Goal: Information Seeking & Learning: Learn about a topic

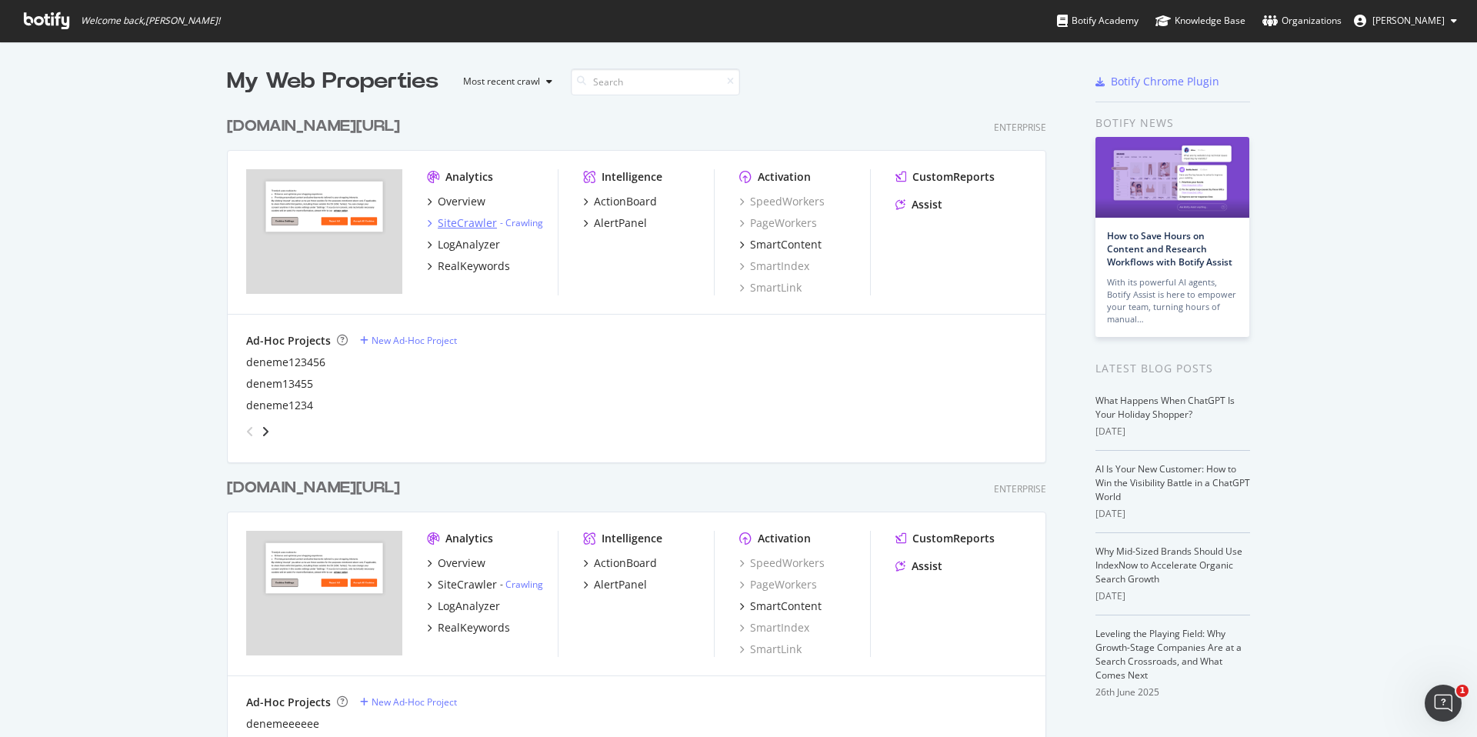
click at [453, 225] on div "SiteCrawler" at bounding box center [467, 222] width 59 height 15
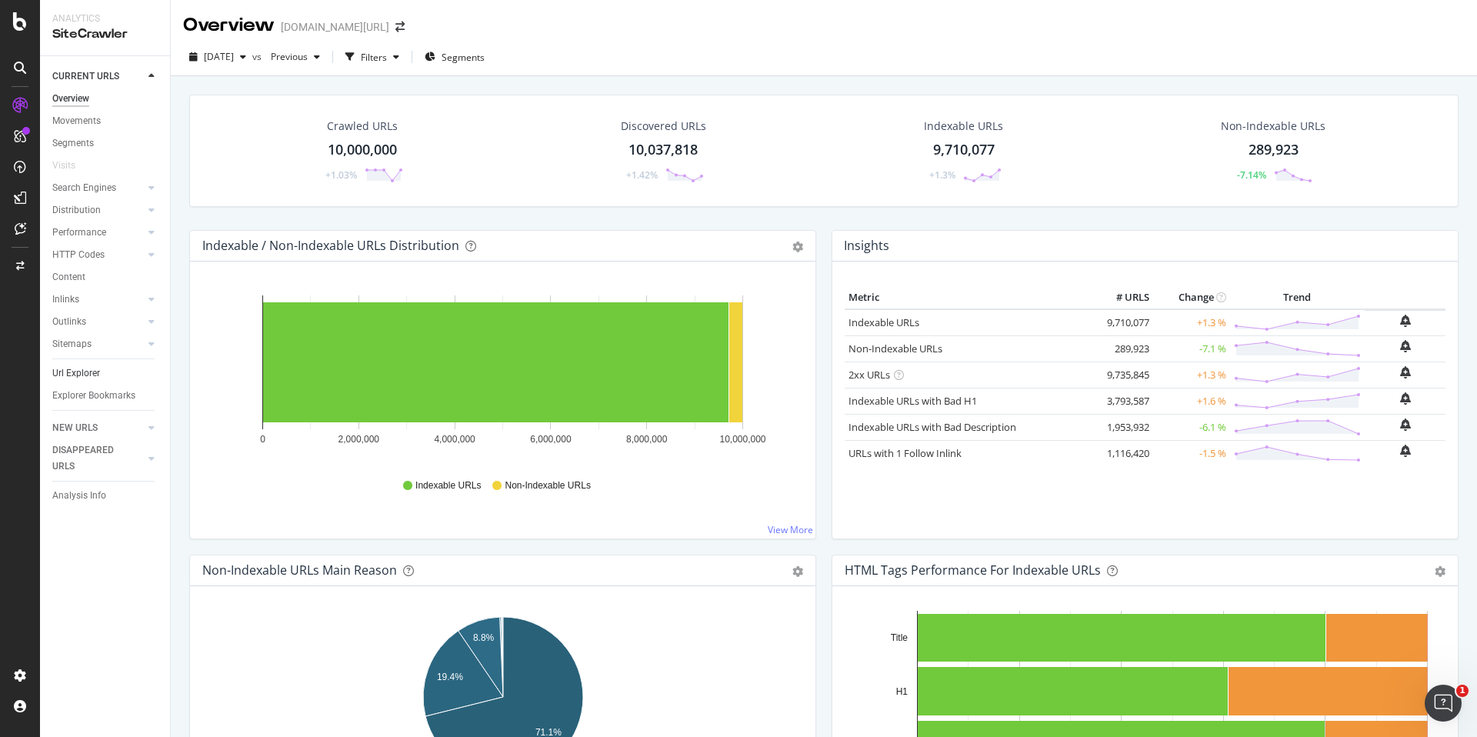
click at [102, 371] on link "Url Explorer" at bounding box center [105, 373] width 107 height 16
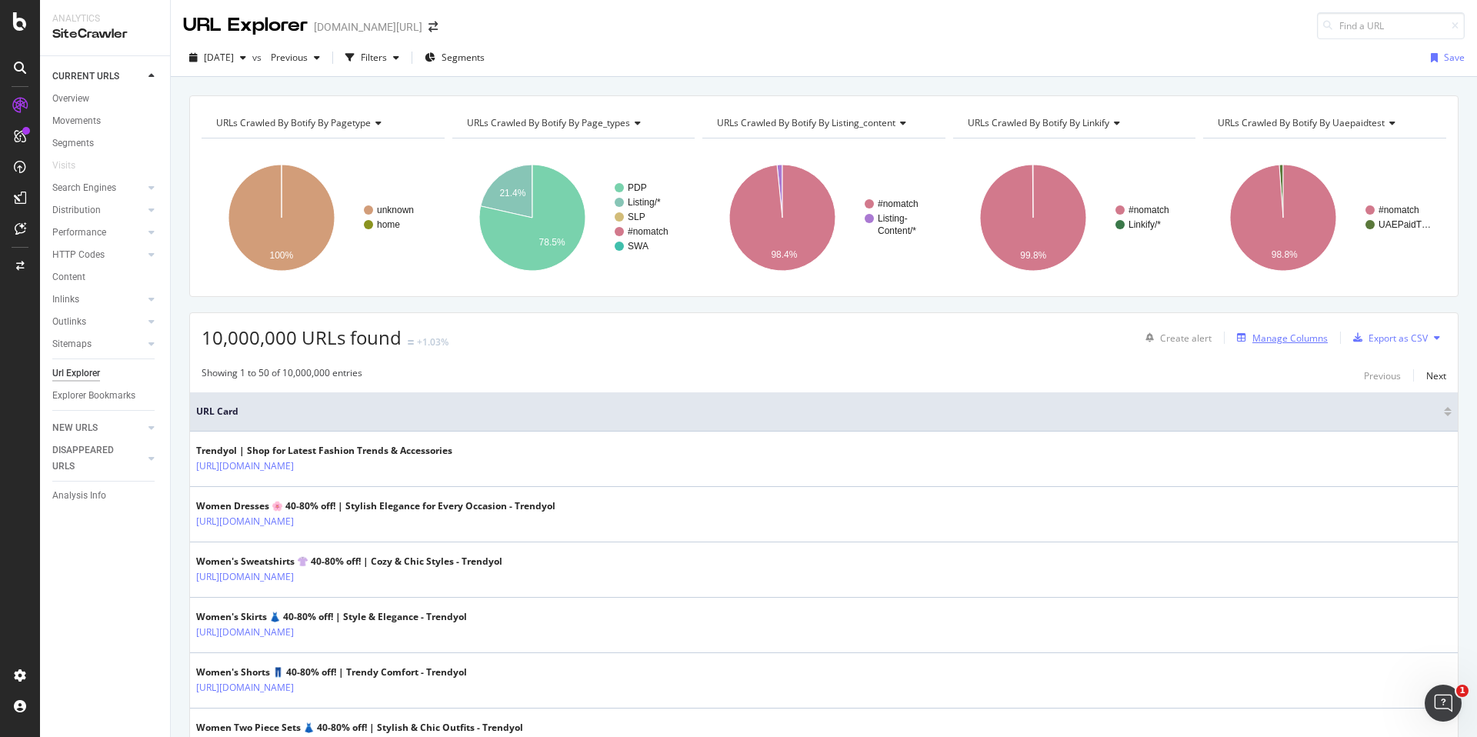
click at [1284, 335] on div "Manage Columns" at bounding box center [1289, 337] width 75 height 13
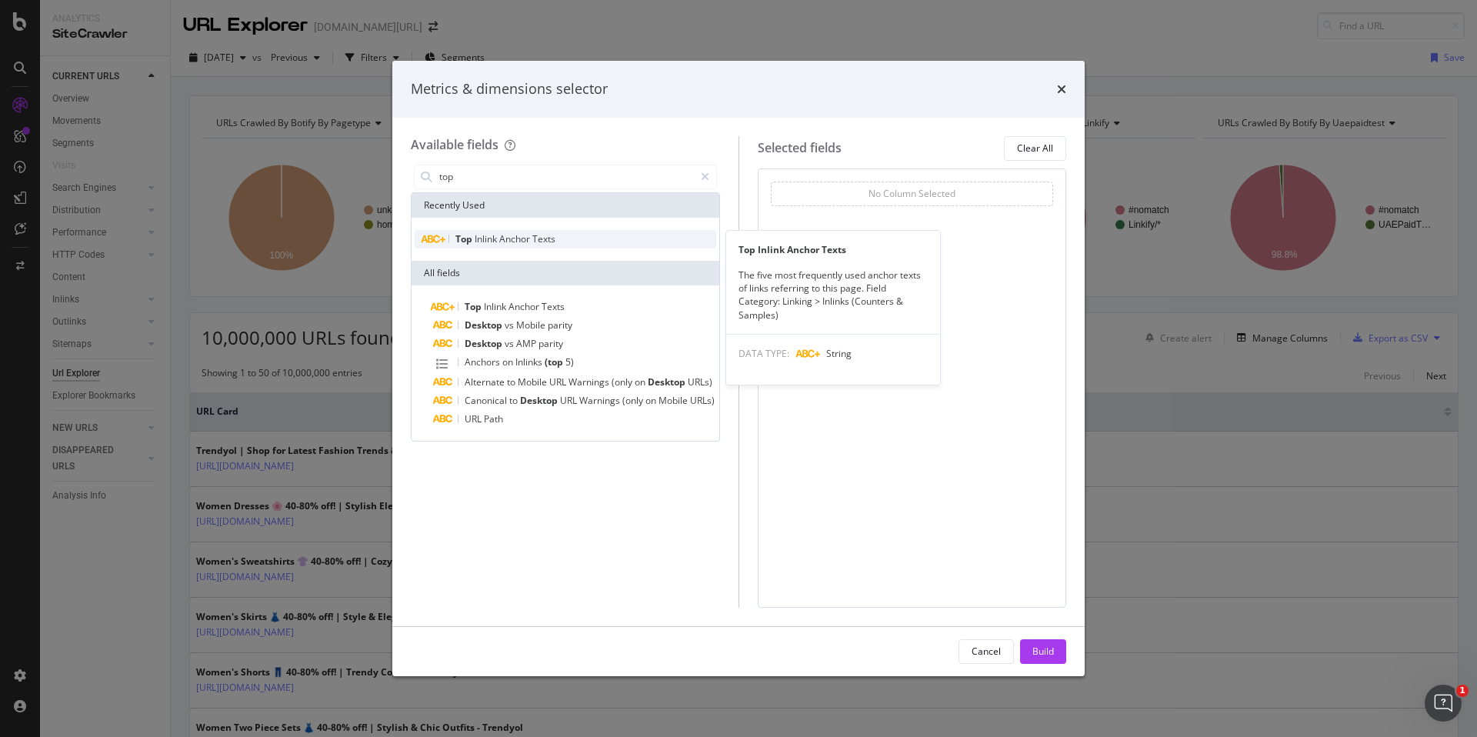
type input "top"
click at [581, 239] on div "Top Inlink Anchor Texts" at bounding box center [565, 239] width 301 height 18
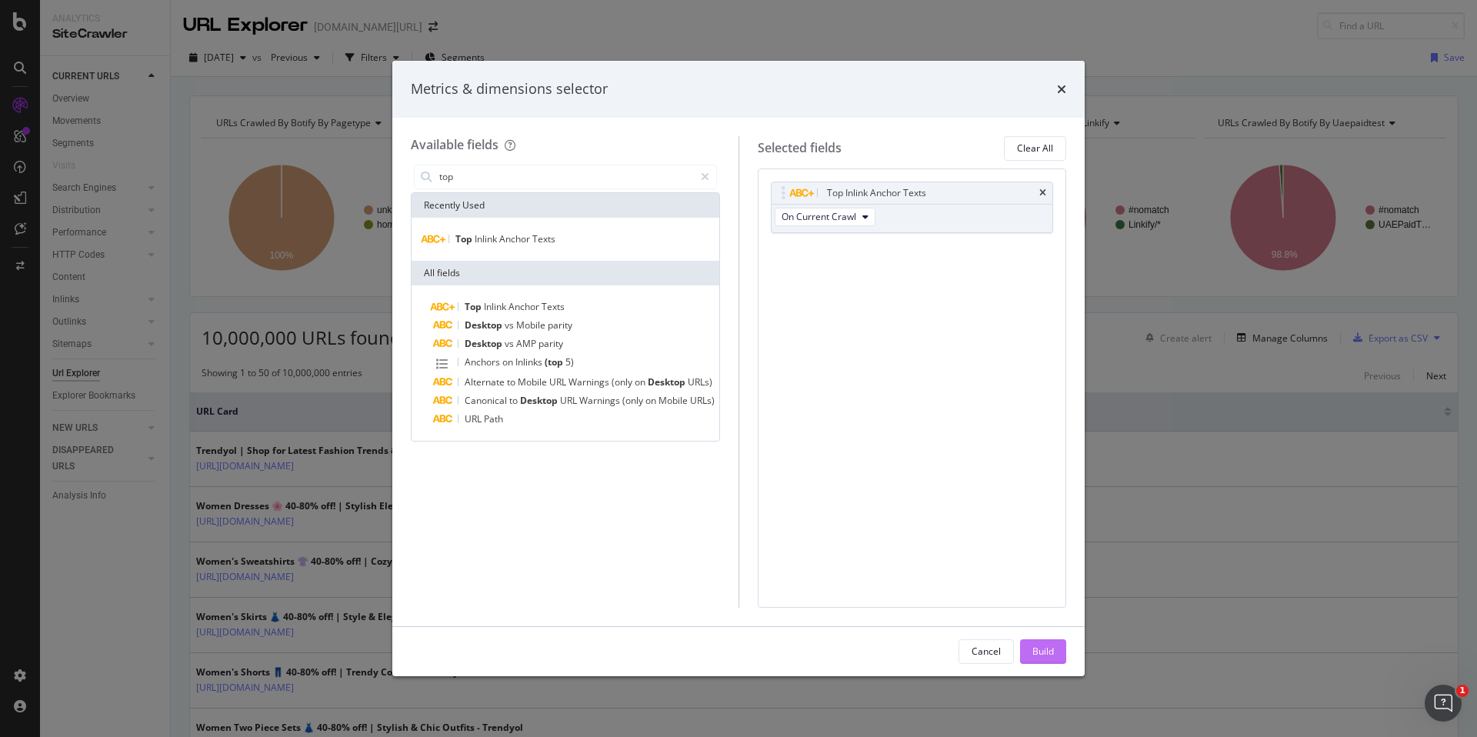
click at [1042, 657] on div "Build" at bounding box center [1043, 650] width 22 height 13
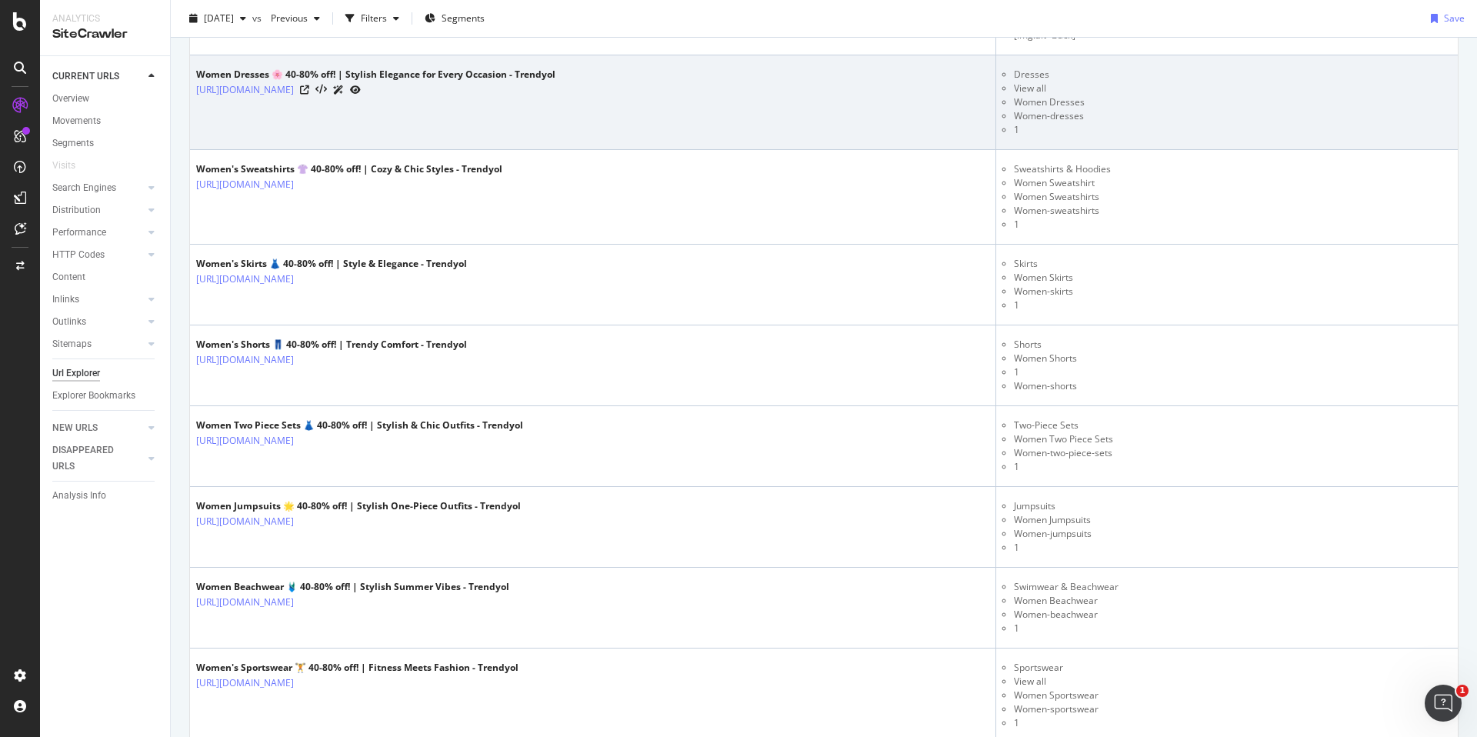
scroll to position [451, 0]
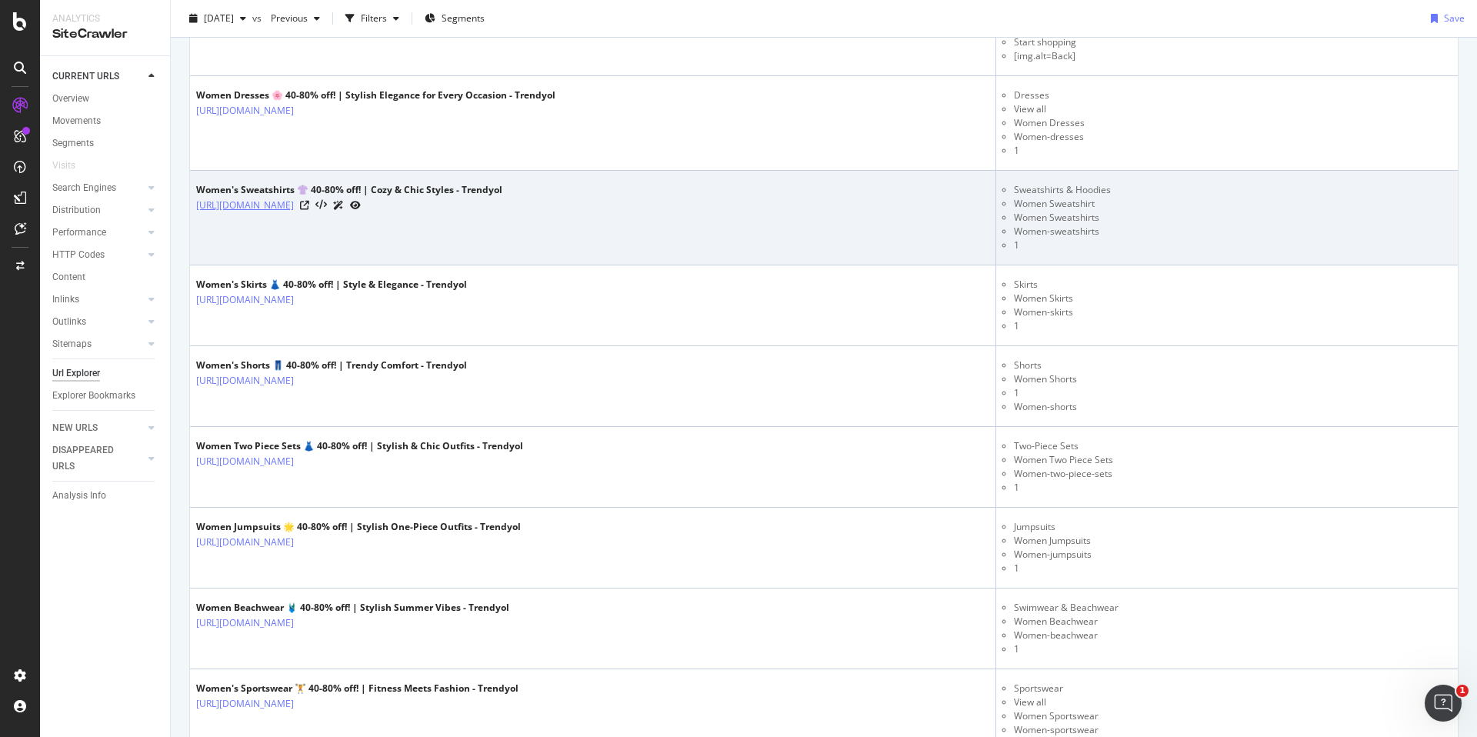
click at [294, 202] on link "[URL][DOMAIN_NAME]" at bounding box center [245, 205] width 98 height 15
drag, startPoint x: 1110, startPoint y: 201, endPoint x: 1027, endPoint y: 202, distance: 82.3
click at [1027, 202] on li "Women Sweatshirt" at bounding box center [1233, 204] width 438 height 14
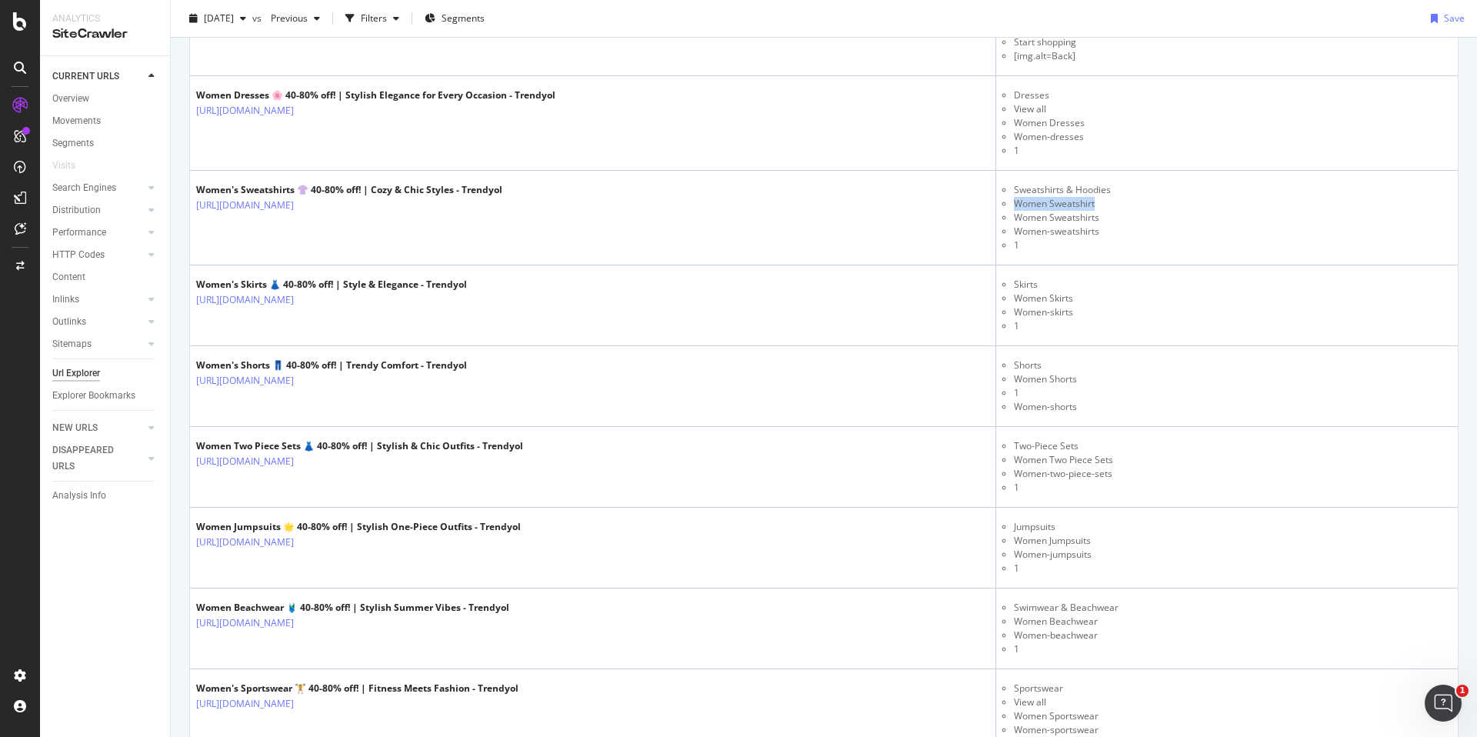
copy li "Women Sweatshirt"
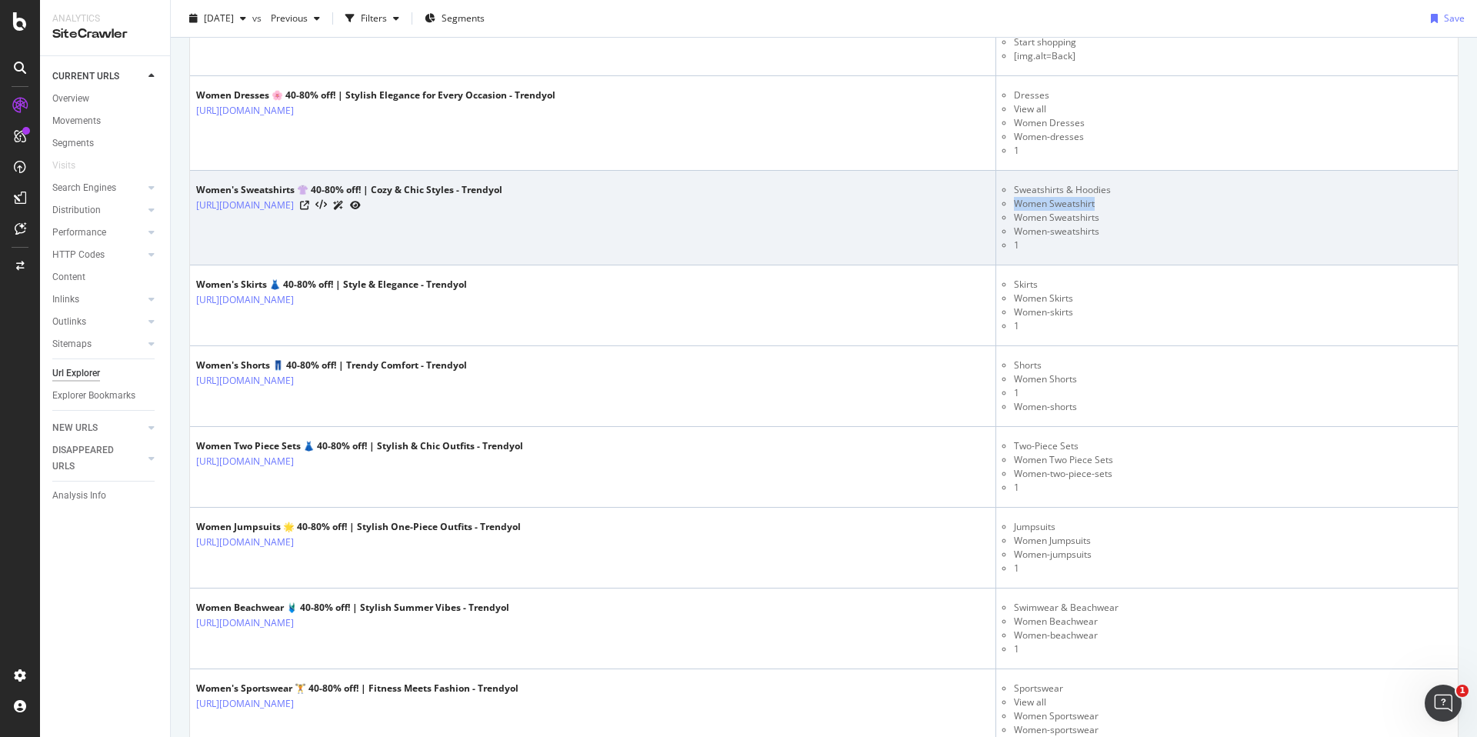
scroll to position [0, 0]
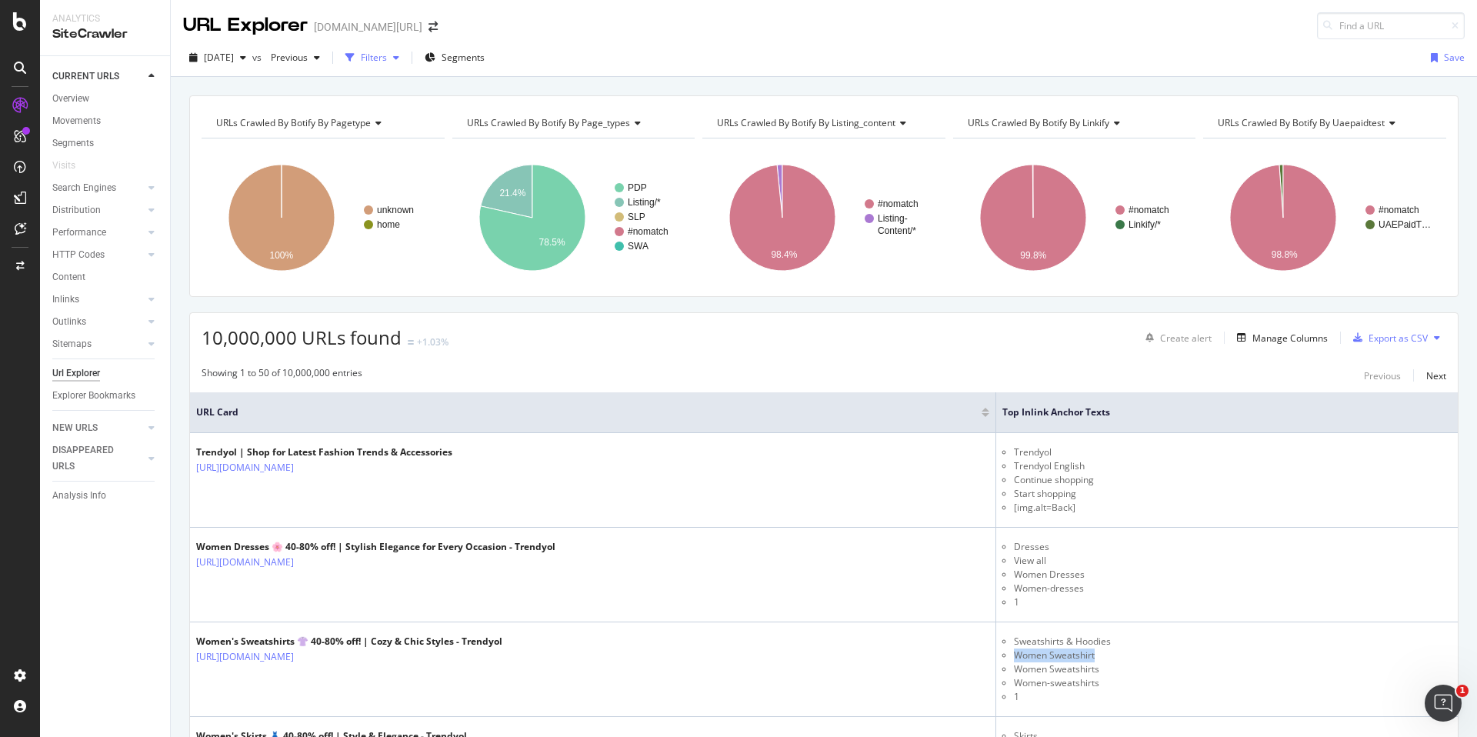
click at [387, 57] on div "Filters" at bounding box center [374, 57] width 26 height 13
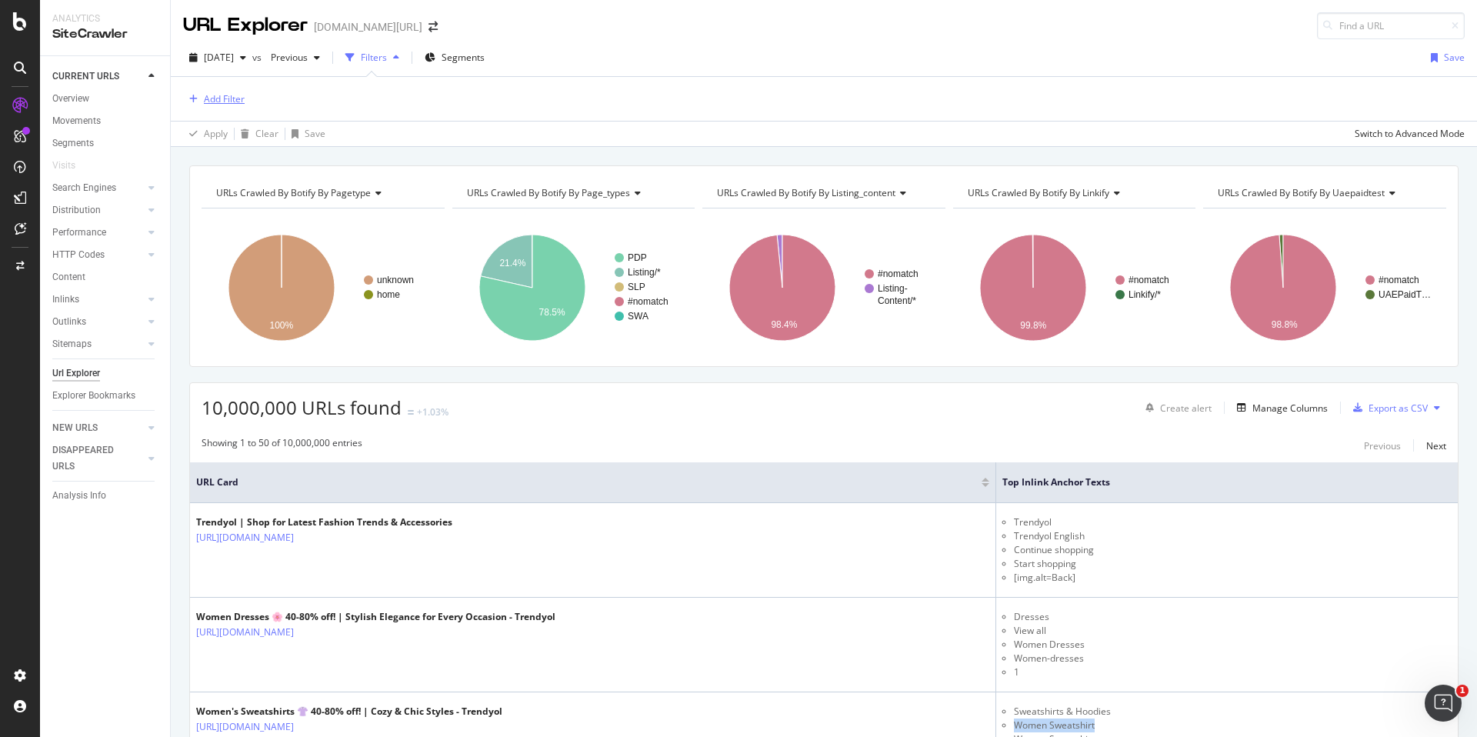
click at [230, 107] on div "Add Filter" at bounding box center [214, 99] width 62 height 17
type input "a"
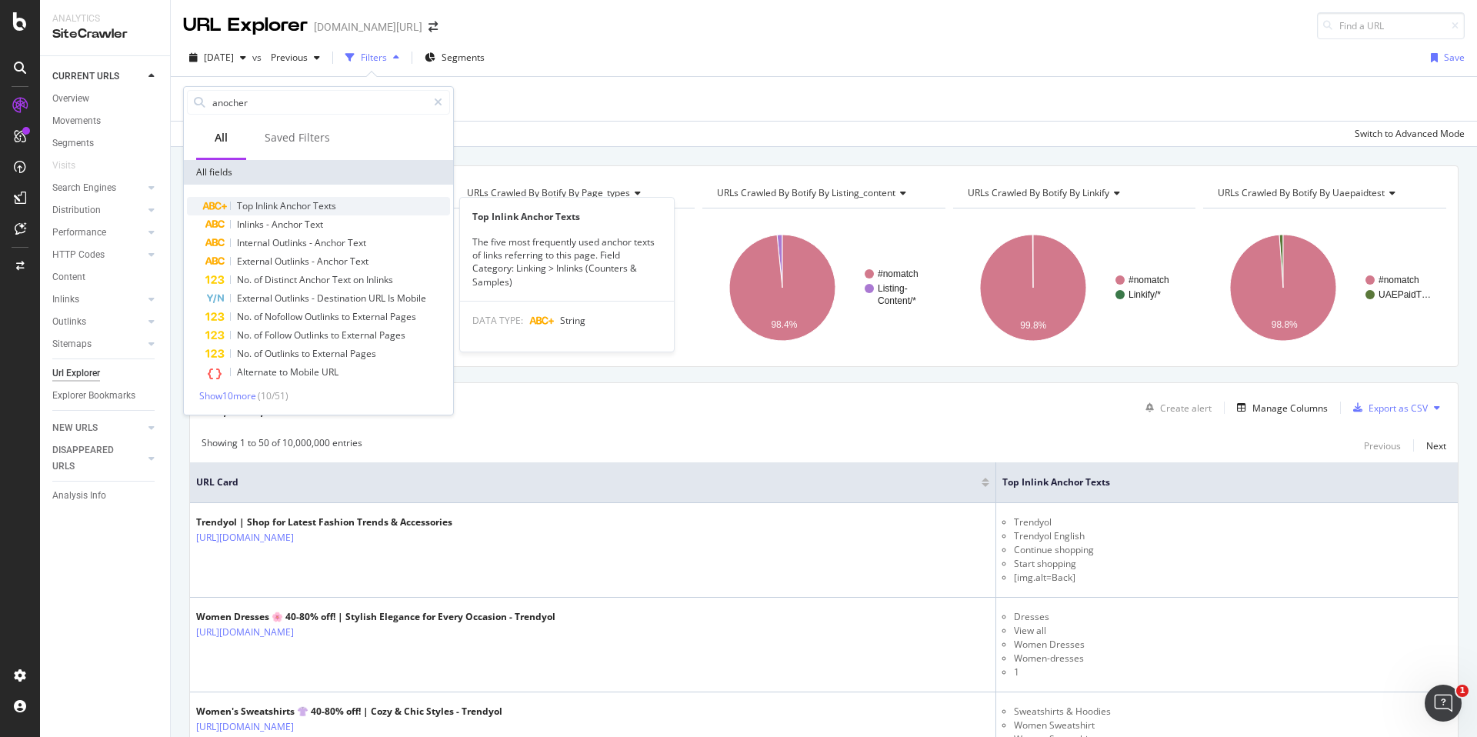
type input "anocher"
copy div "The five most frequently used anchor texts of links referring to this page. Fie…"
drag, startPoint x: 518, startPoint y: 282, endPoint x: 466, endPoint y: 242, distance: 65.2
click at [466, 242] on div "The five most frequently used anchor texts of links referring to this page. Fie…" at bounding box center [567, 261] width 214 height 53
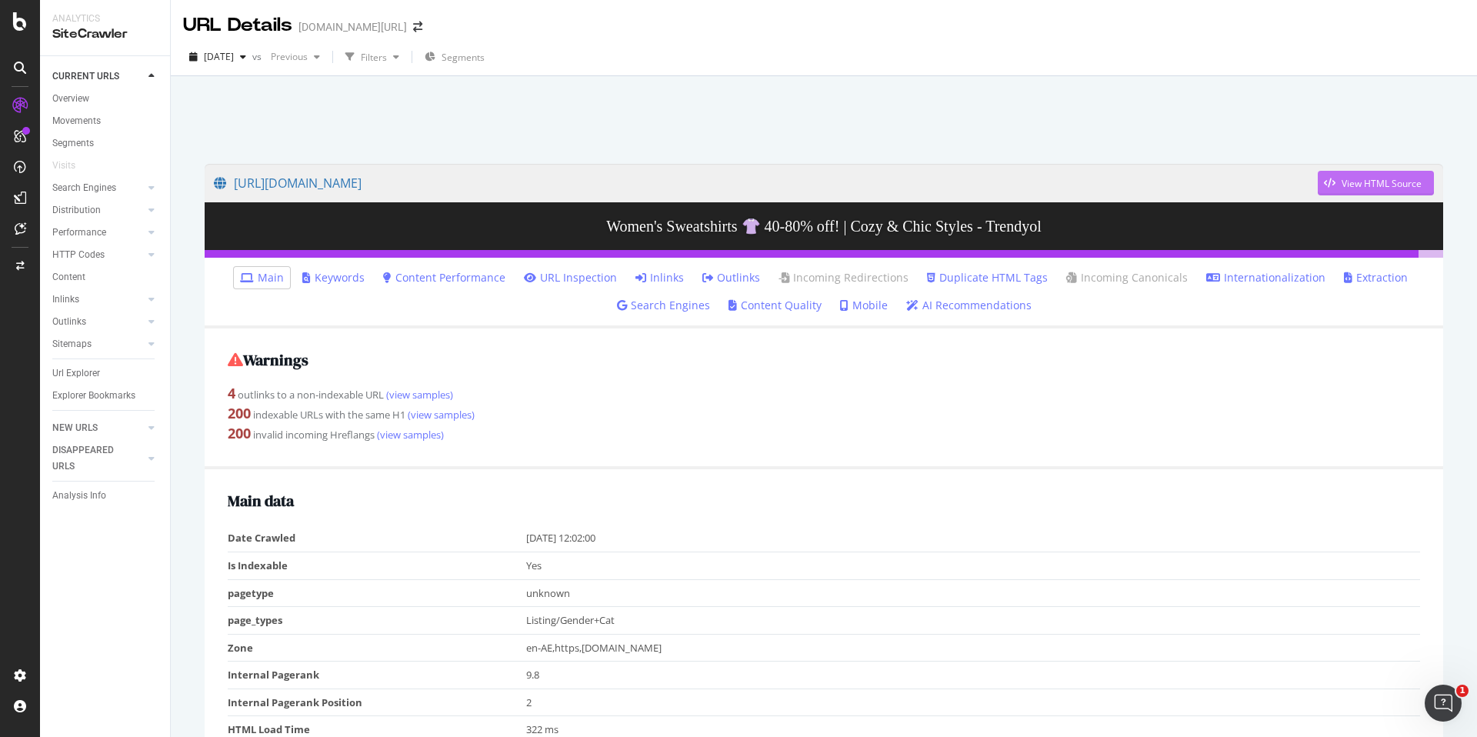
click at [1406, 191] on div "View HTML Source" at bounding box center [1369, 182] width 104 height 23
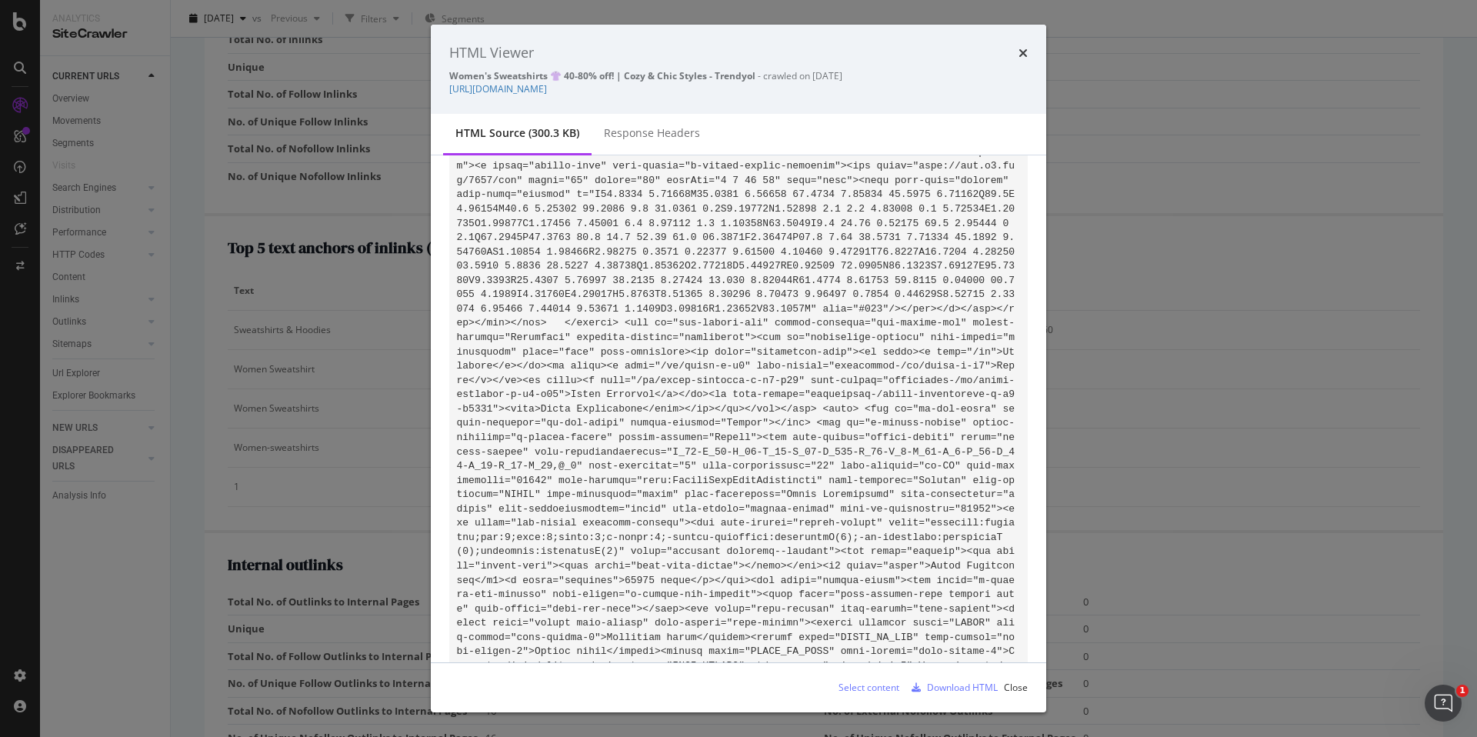
scroll to position [36181, 0]
click at [954, 688] on div "Download HTML" at bounding box center [962, 687] width 71 height 13
click at [1022, 47] on icon "times" at bounding box center [1022, 53] width 9 height 12
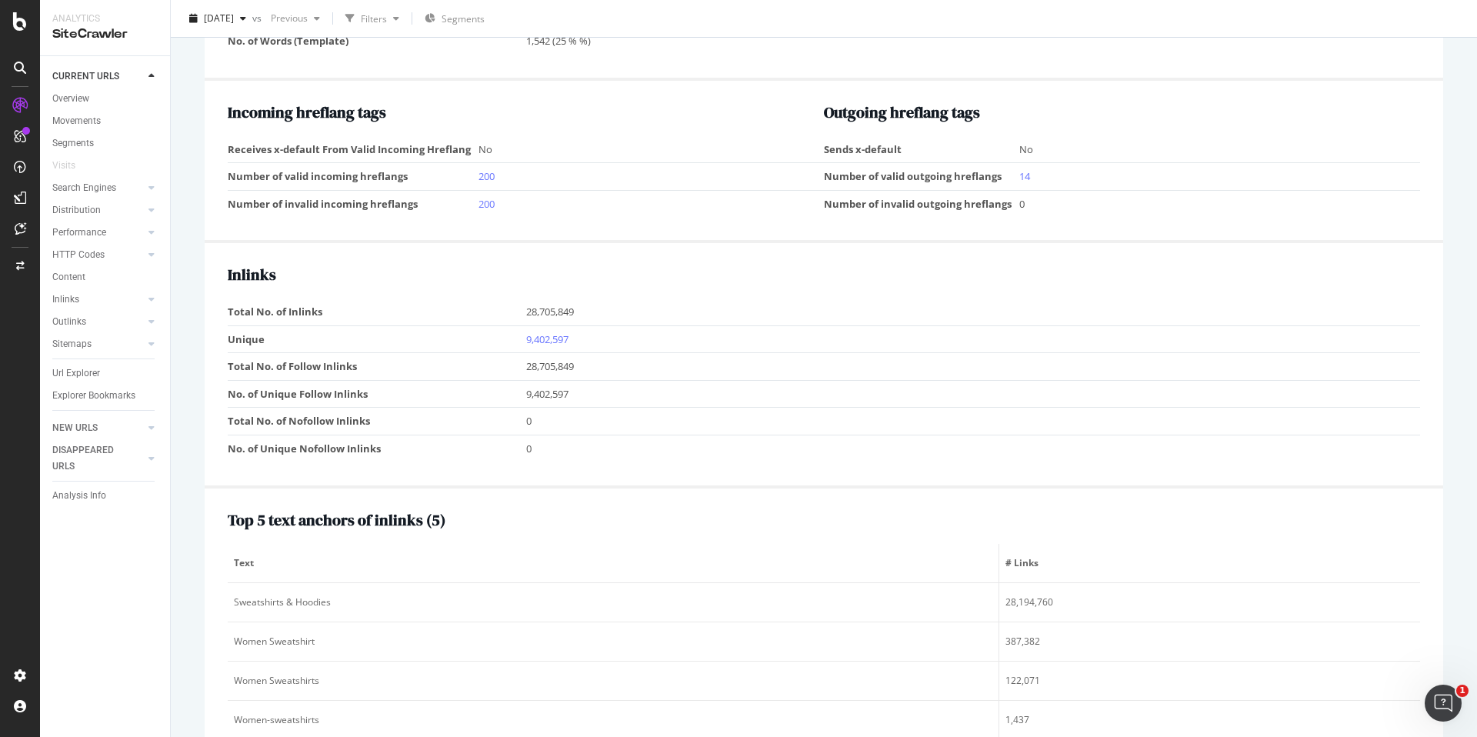
scroll to position [1693, 0]
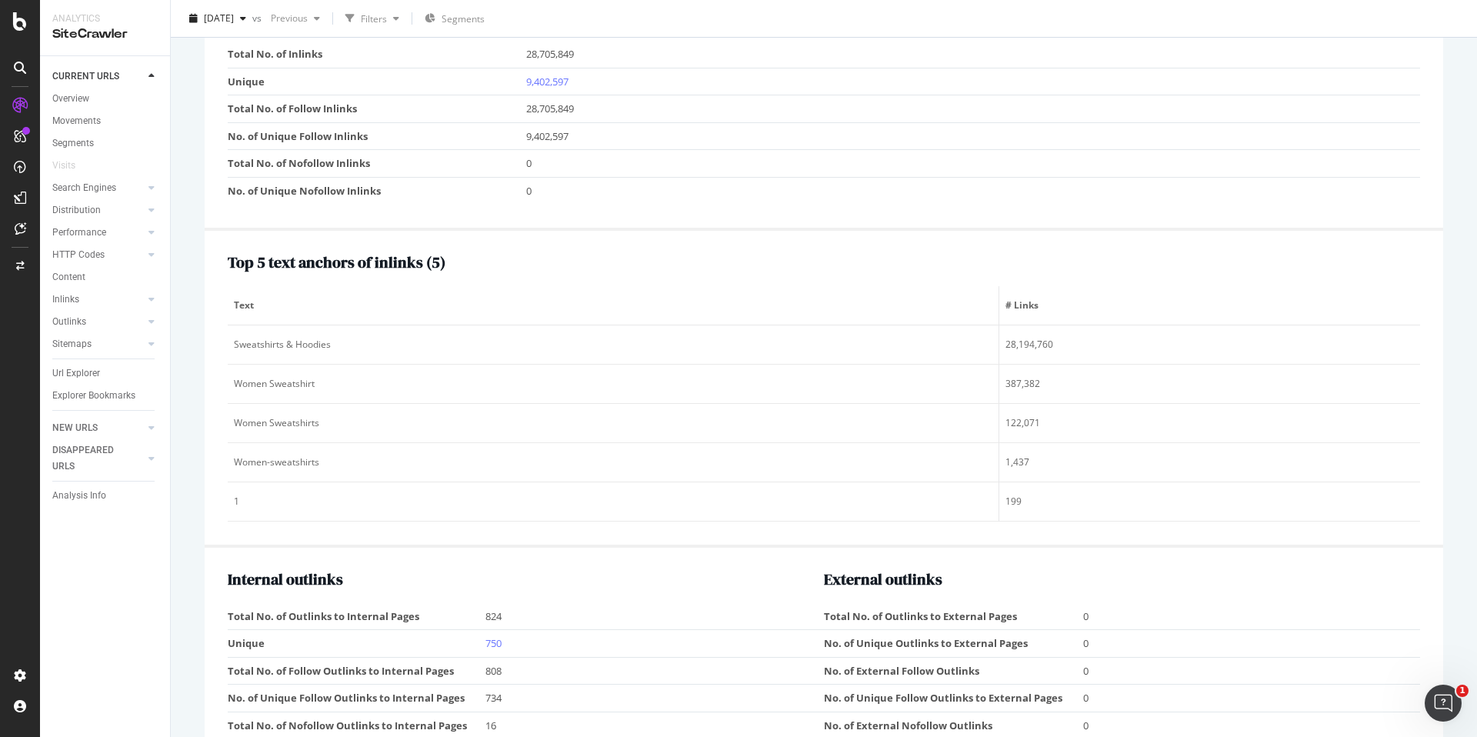
click at [428, 257] on h2 "Top 5 text anchors of inlinks ( 5 )" at bounding box center [824, 262] width 1192 height 17
click at [418, 230] on div at bounding box center [418, 230] width 0 height 0
click at [432, 241] on div "Top 5 text anchors of inlinks ( 5 ) Text # Links Sweatshirts & Hoodies 28,194,7…" at bounding box center [824, 389] width 1238 height 317
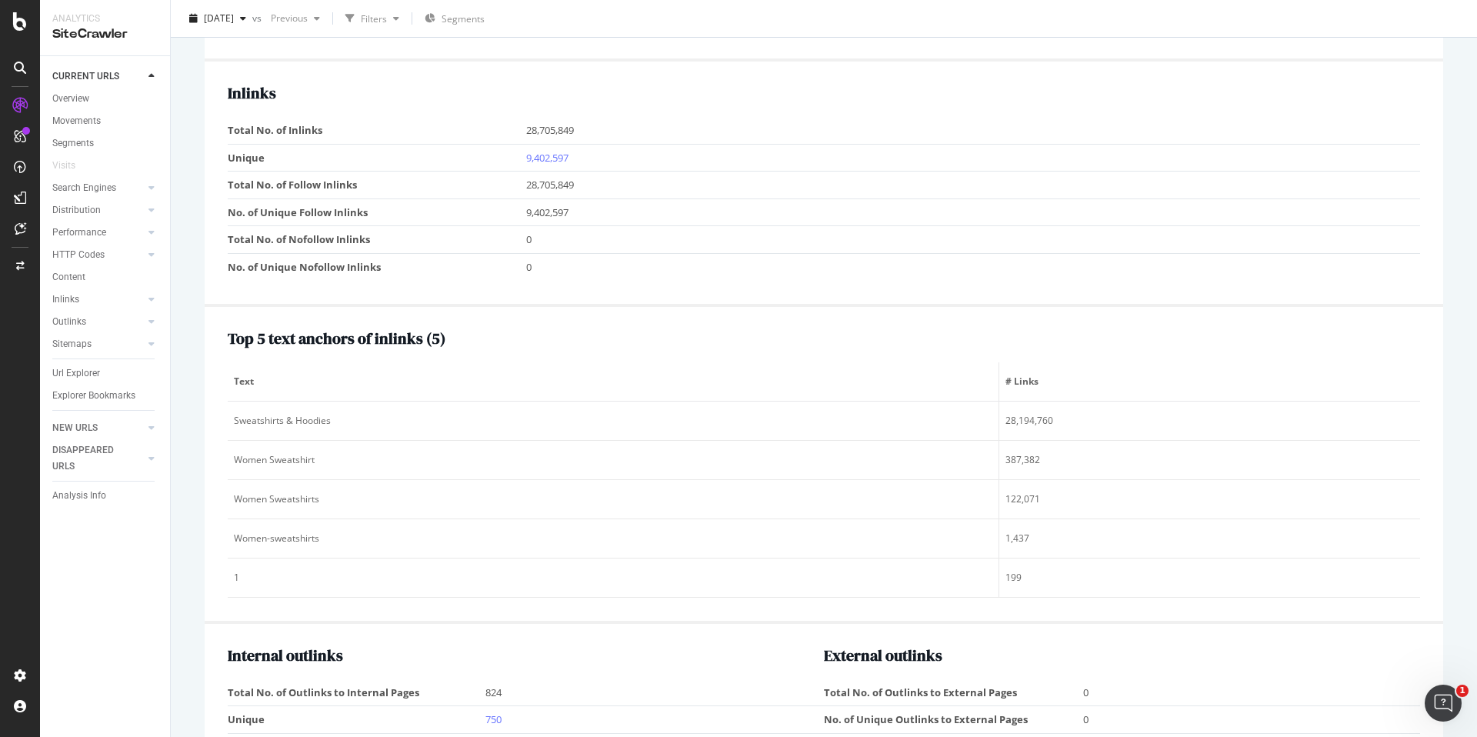
scroll to position [1613, 0]
